Goal: Information Seeking & Learning: Learn about a topic

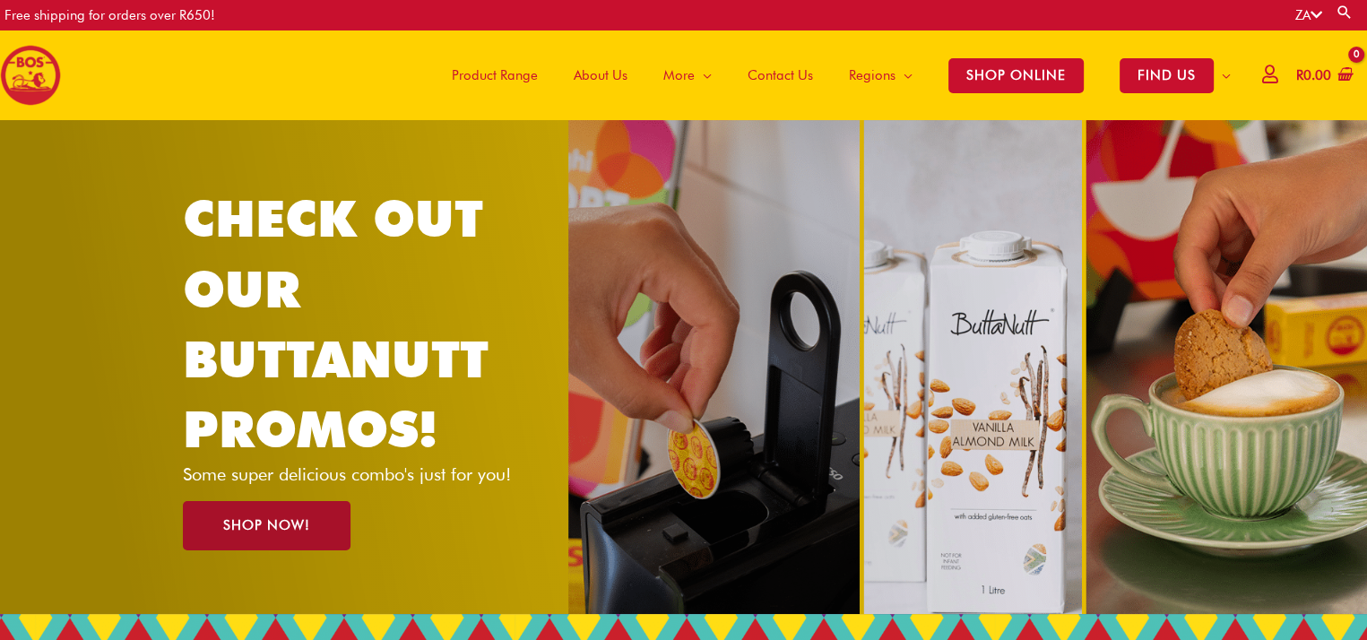
click at [255, 519] on span "SHOP NOW!" at bounding box center [266, 525] width 87 height 13
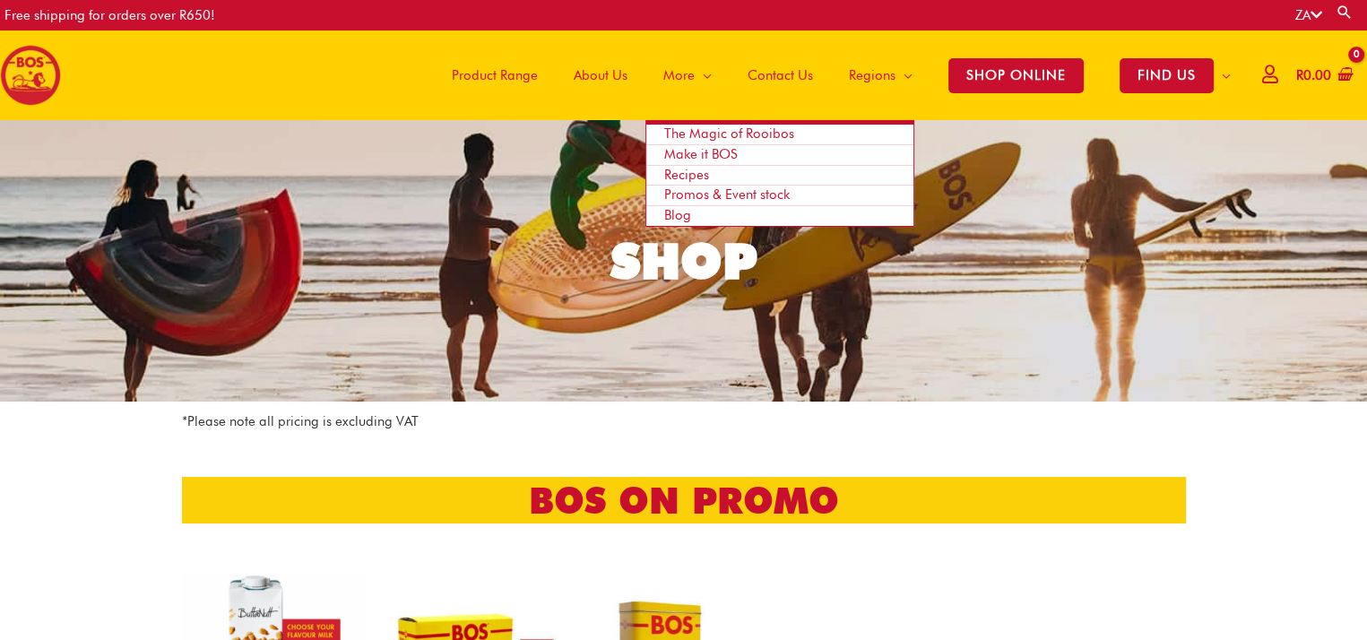
click at [692, 134] on span "The Magic of Rooibos" at bounding box center [729, 133] width 130 height 16
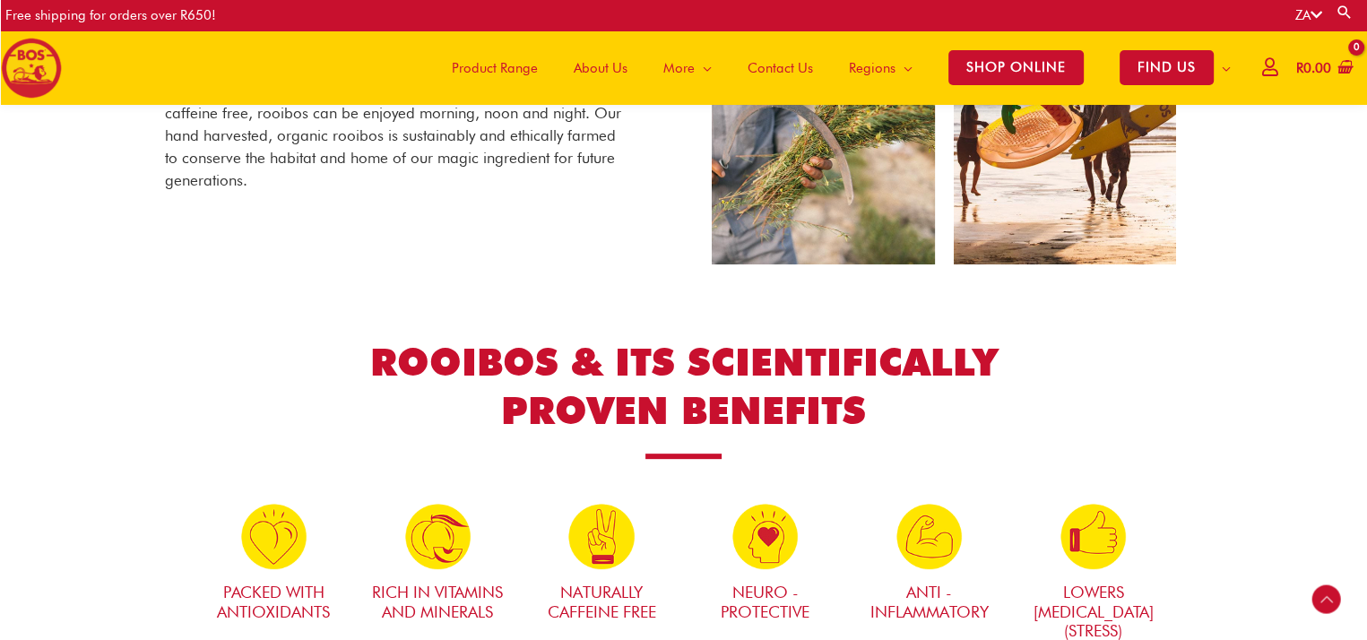
scroll to position [559, 0]
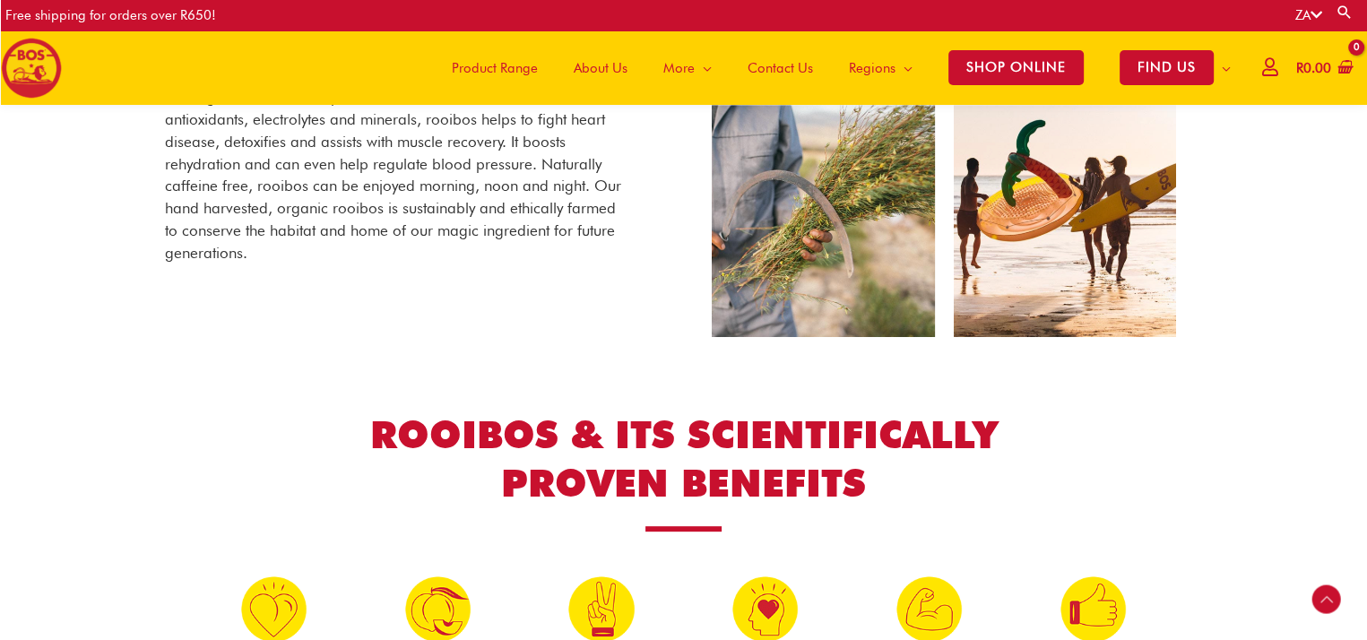
click at [593, 59] on span "About Us" at bounding box center [601, 68] width 54 height 54
